Goal: Information Seeking & Learning: Learn about a topic

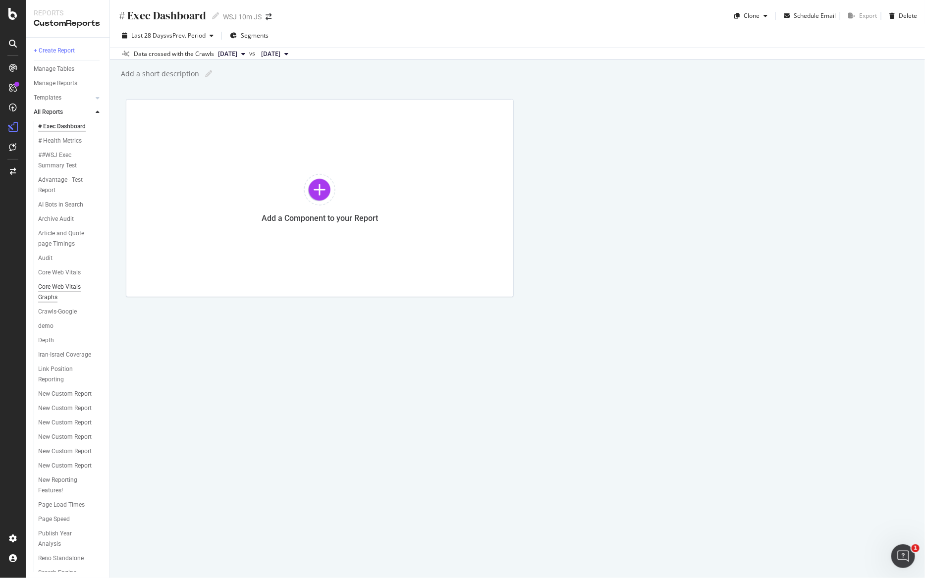
scroll to position [135, 0]
click at [60, 551] on div "WSJ - [GEOGRAPHIC_DATA]-Iran Coverage" at bounding box center [67, 551] width 59 height 31
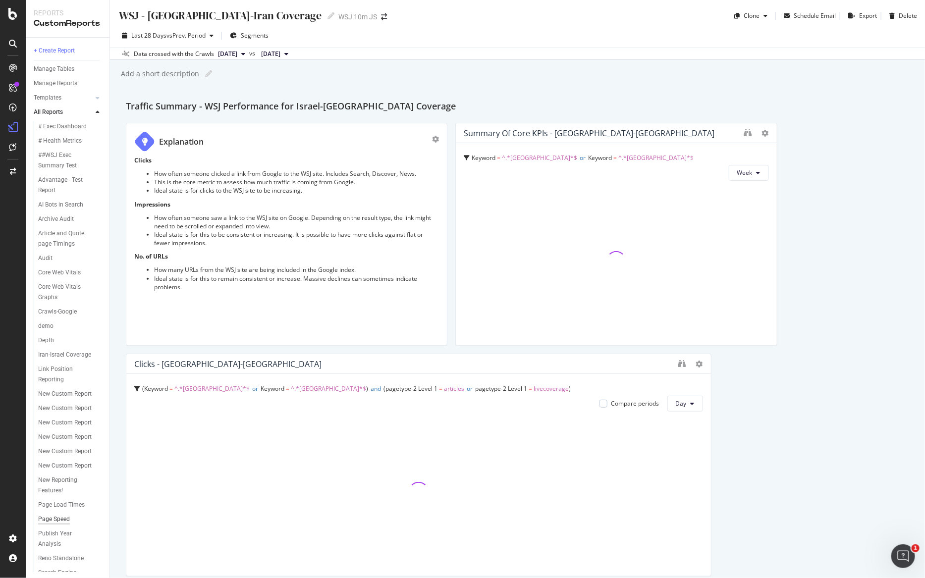
scroll to position [135, 0]
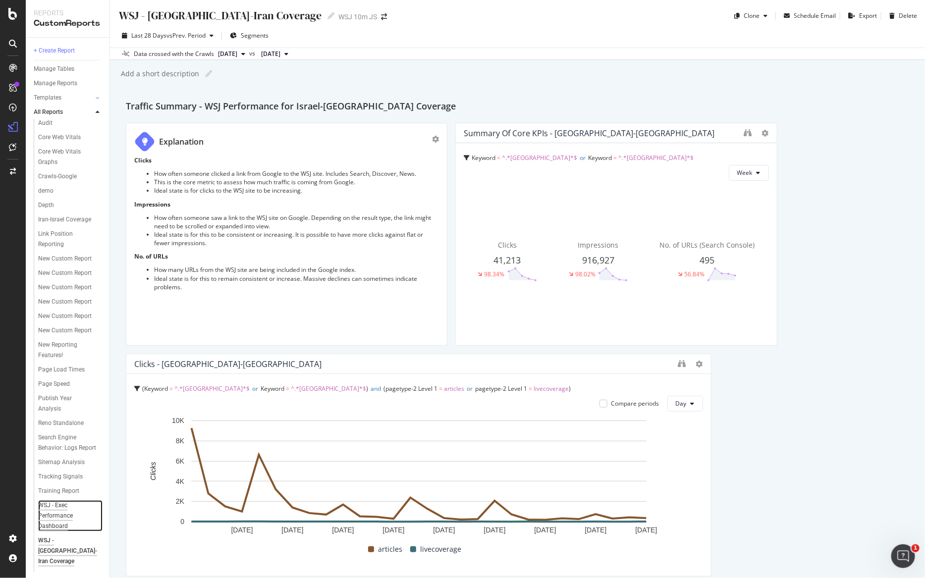
click at [51, 524] on div "WSJ - Exec Performance Dashboard" at bounding box center [67, 516] width 58 height 31
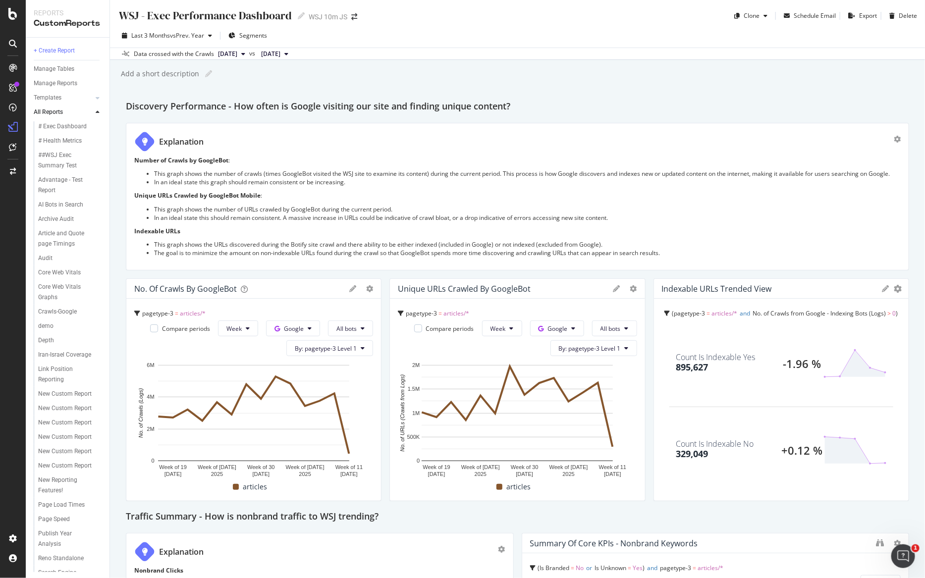
drag, startPoint x: 598, startPoint y: 98, endPoint x: 683, endPoint y: 3, distance: 127.7
click at [604, 90] on div "WSJ - Exec Performance Dashboard WSJ - Exec Performance Dashboard WSJ 10m JS Cl…" at bounding box center [517, 289] width 815 height 578
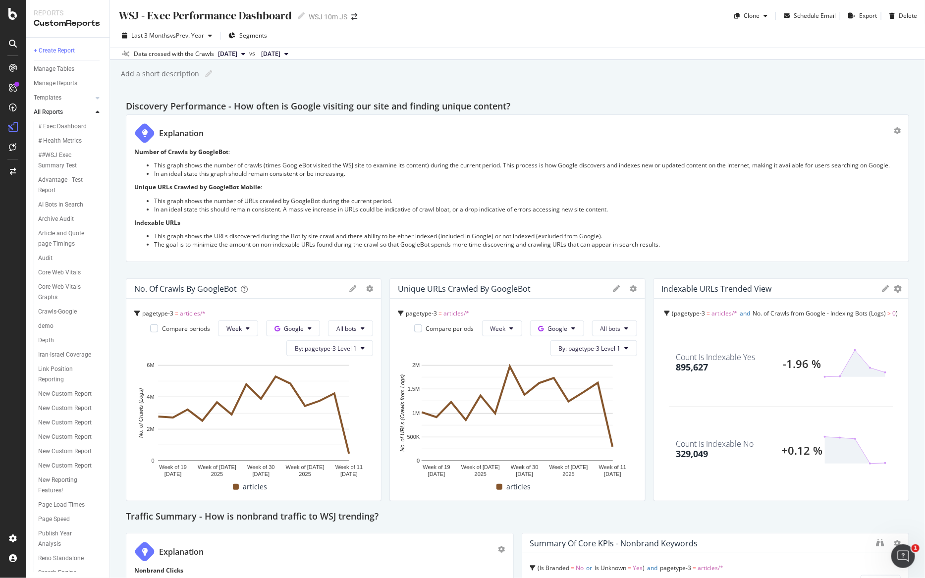
drag, startPoint x: 129, startPoint y: 194, endPoint x: 236, endPoint y: 186, distance: 107.3
click at [236, 186] on div "Explanation Number of Crawls by GoogleBot : This graph shows the number of craw…" at bounding box center [518, 188] width 784 height 148
